Goal: Information Seeking & Learning: Understand process/instructions

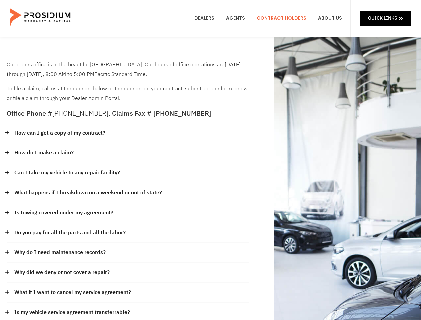
click at [210, 160] on div "How do I make a claim?" at bounding box center [128, 153] width 242 height 20
click at [128, 133] on div "How can I get a copy of my contract?" at bounding box center [128, 133] width 242 height 20
click at [59, 133] on link "How can I get a copy of my contract?" at bounding box center [59, 133] width 91 height 10
click at [128, 153] on div "How do I make a claim?" at bounding box center [128, 153] width 242 height 20
click at [44, 153] on link "How do I make a claim?" at bounding box center [43, 153] width 59 height 10
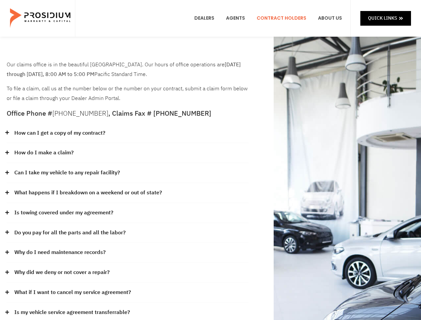
click at [128, 173] on div "Can I take my vehicle to any repair facility?" at bounding box center [128, 173] width 242 height 20
click at [67, 173] on link "Can I take my vehicle to any repair facility?" at bounding box center [67, 173] width 106 height 10
click at [128, 193] on link "What happens if I breakdown on a weekend or out of state?" at bounding box center [88, 193] width 148 height 10
click at [87, 193] on link "What happens if I breakdown on a weekend or out of state?" at bounding box center [88, 193] width 148 height 10
click at [128, 213] on div "Is towing covered under my agreement?" at bounding box center [128, 213] width 242 height 20
